Goal: Transaction & Acquisition: Book appointment/travel/reservation

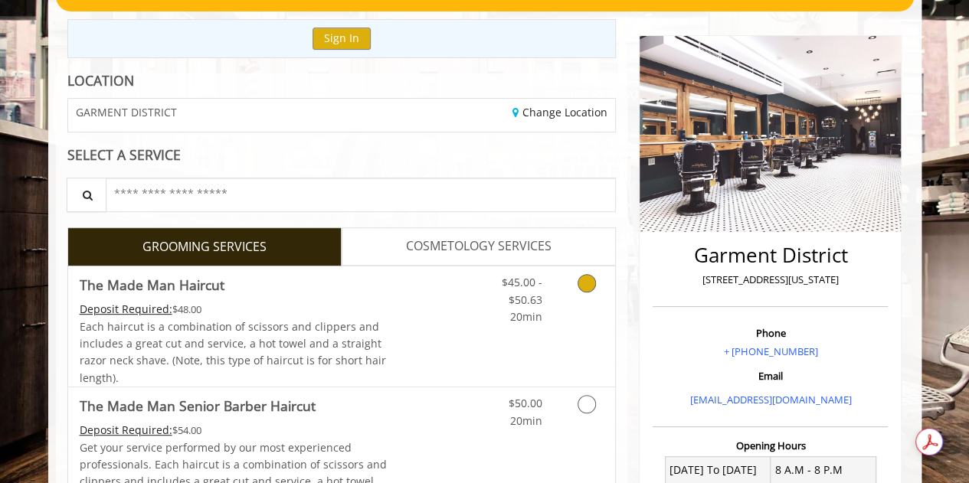
click at [548, 319] on div "$45.00 - $50.63 20min" at bounding box center [509, 296] width 87 height 59
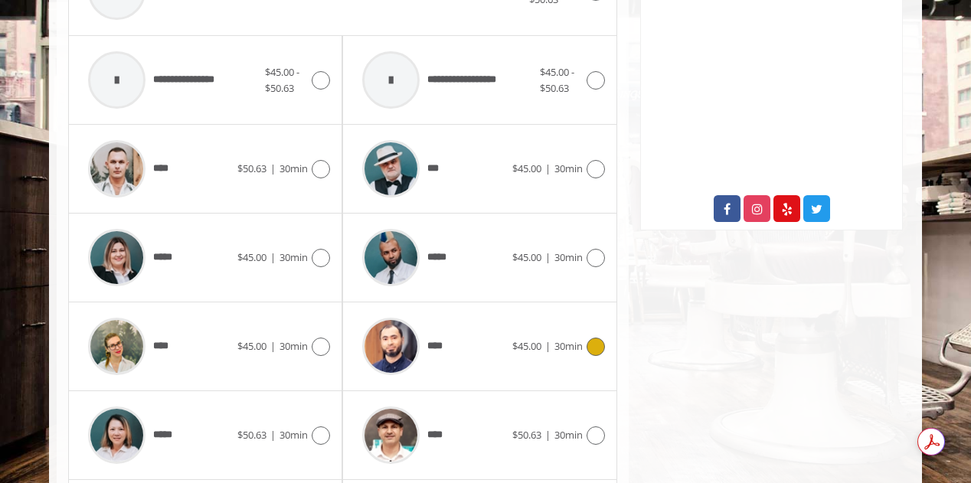
click at [486, 353] on div "****" at bounding box center [433, 346] width 157 height 73
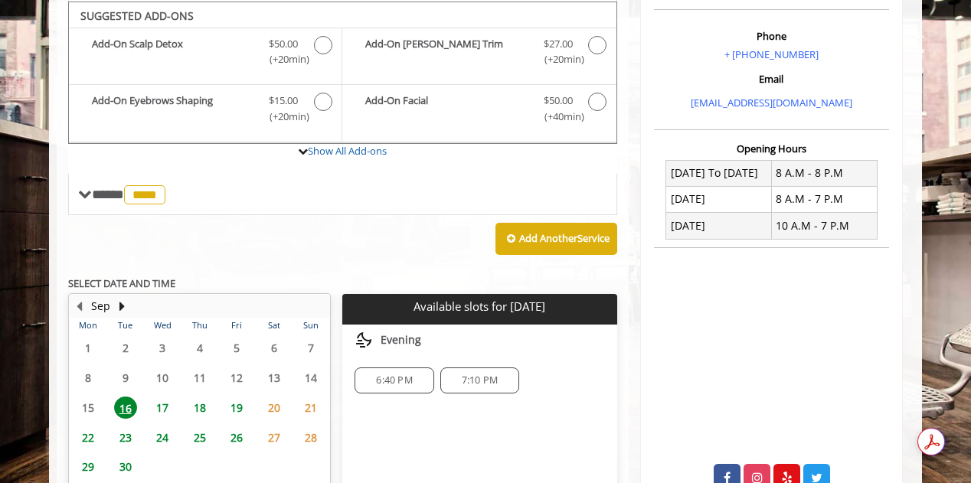
scroll to position [546, 0]
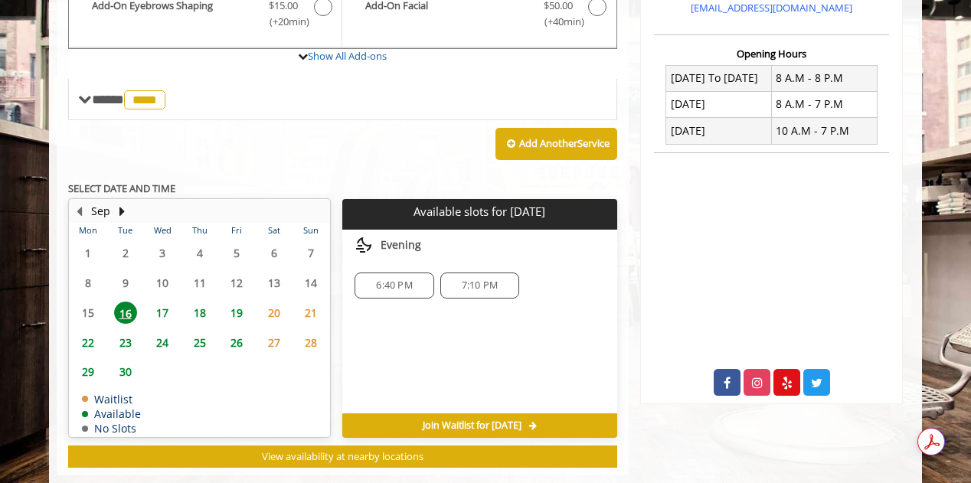
click at [152, 312] on span "17" at bounding box center [162, 313] width 23 height 22
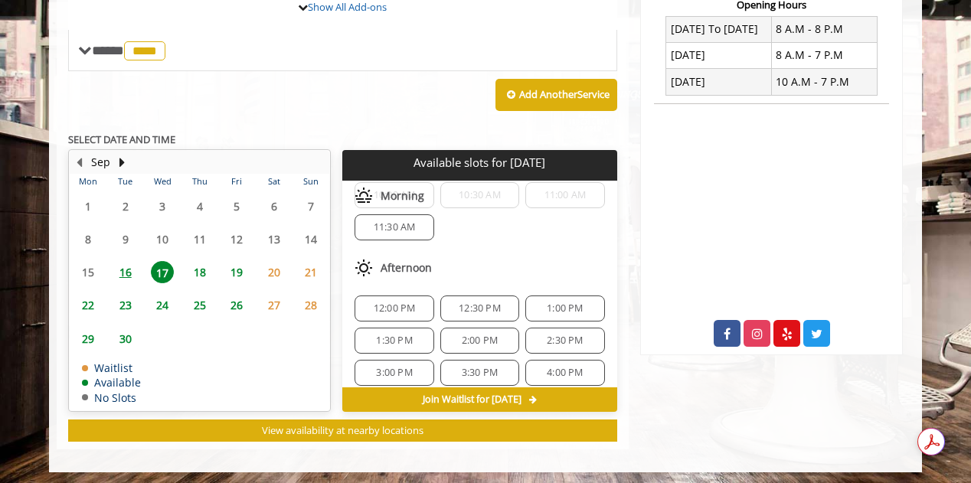
scroll to position [193, 0]
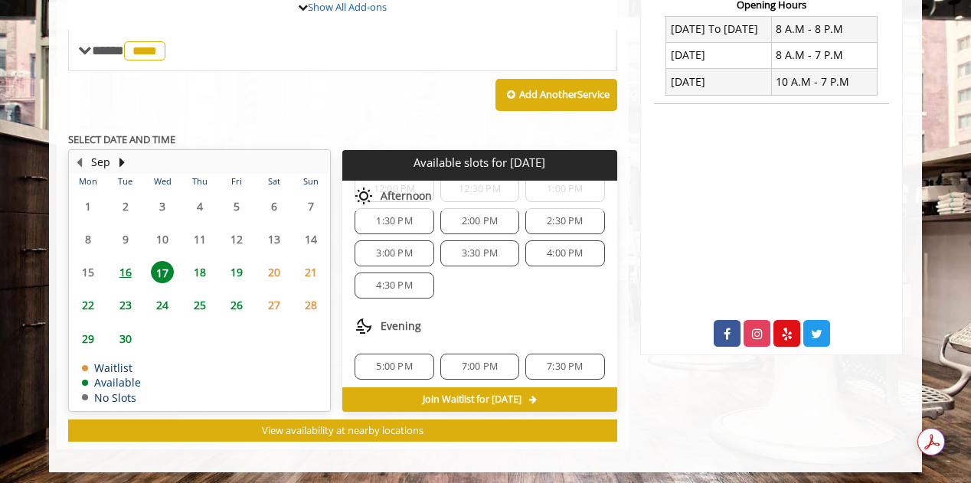
click at [415, 354] on div "5:00 PM" at bounding box center [394, 367] width 79 height 26
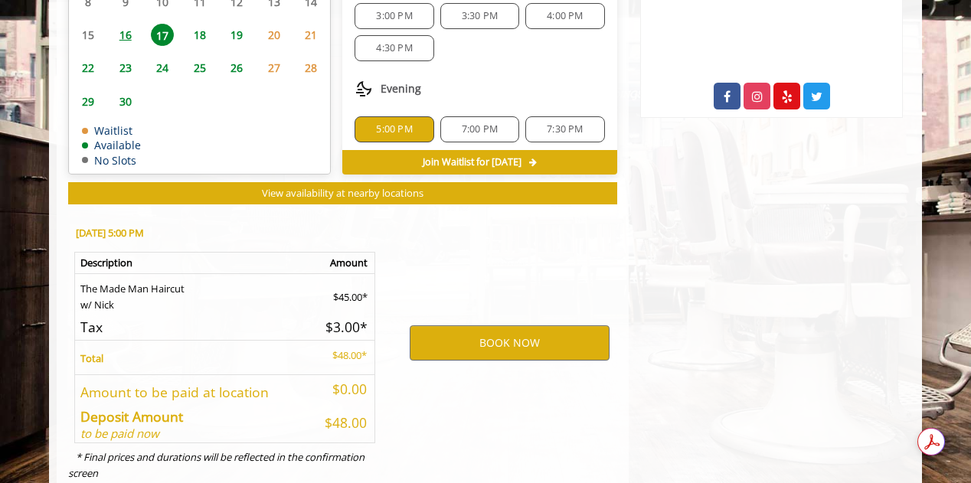
scroll to position [870, 0]
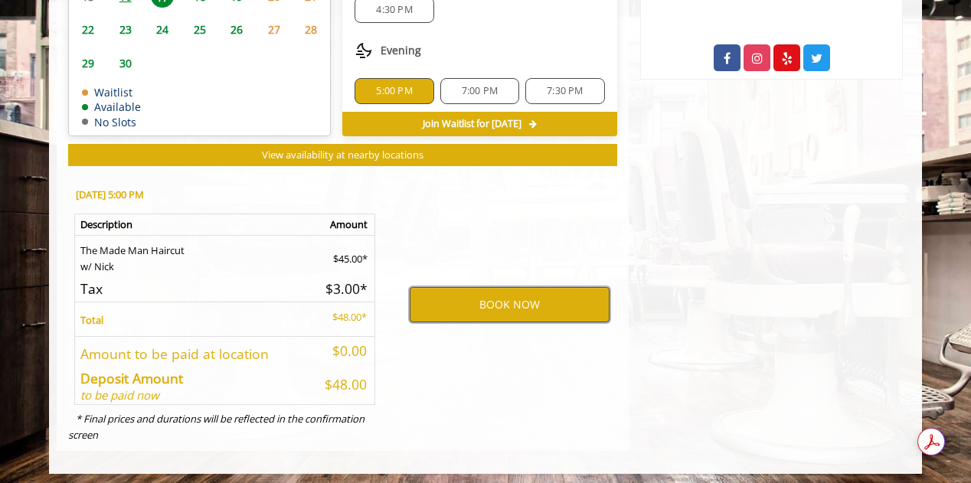
click at [543, 292] on button "BOOK NOW" at bounding box center [510, 304] width 200 height 35
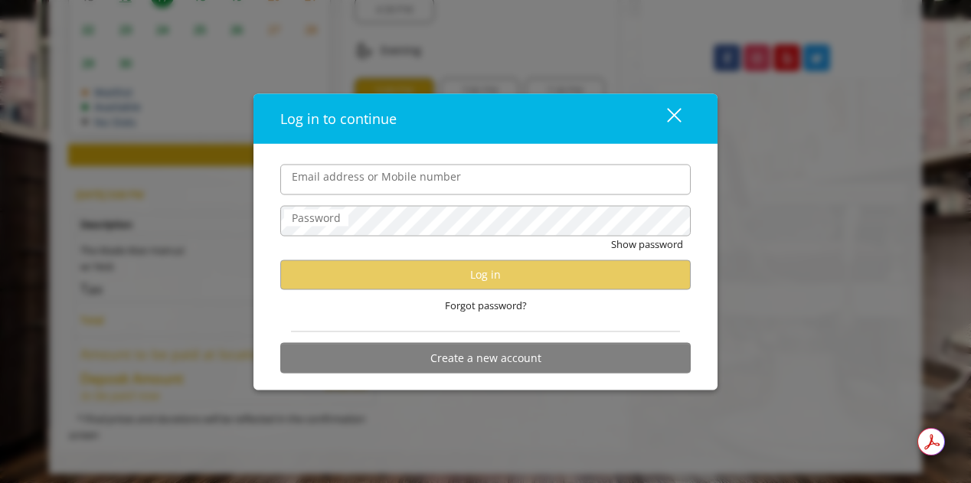
type input "*"
type input "**********"
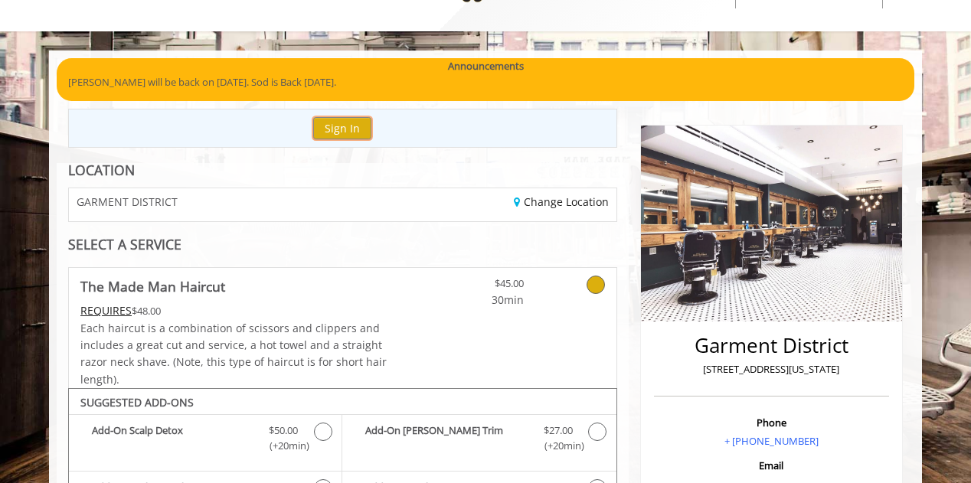
scroll to position [66, 0]
